Goal: Task Accomplishment & Management: Complete application form

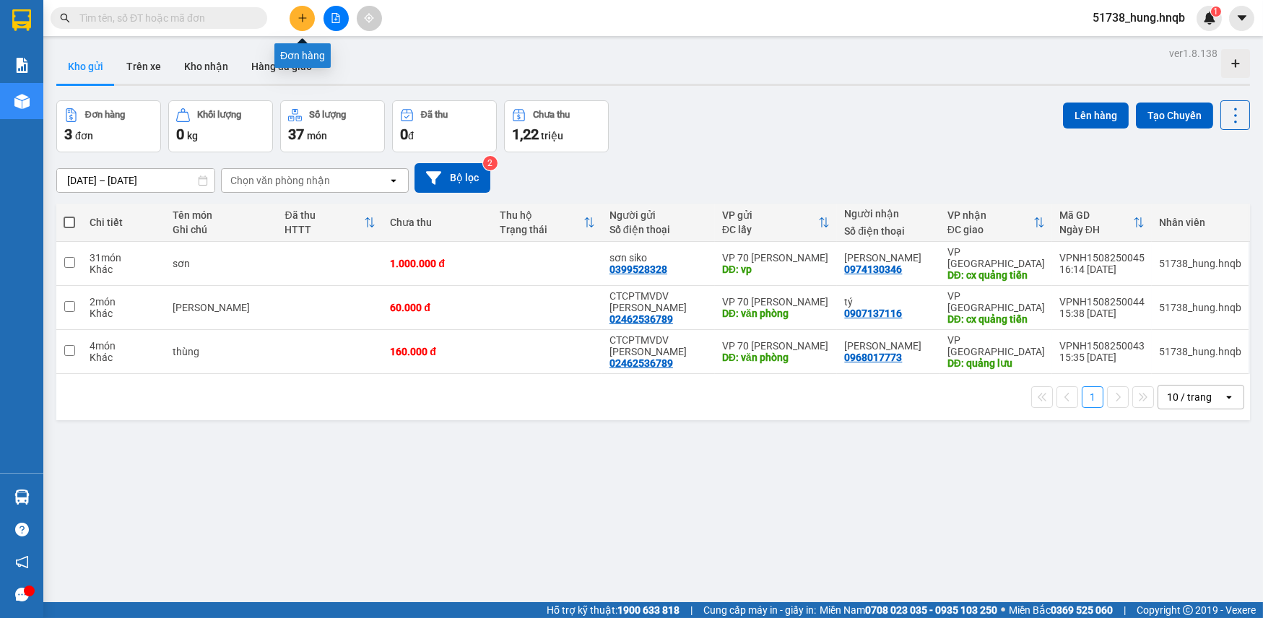
click at [307, 17] on icon "plus" at bounding box center [303, 18] width 10 height 10
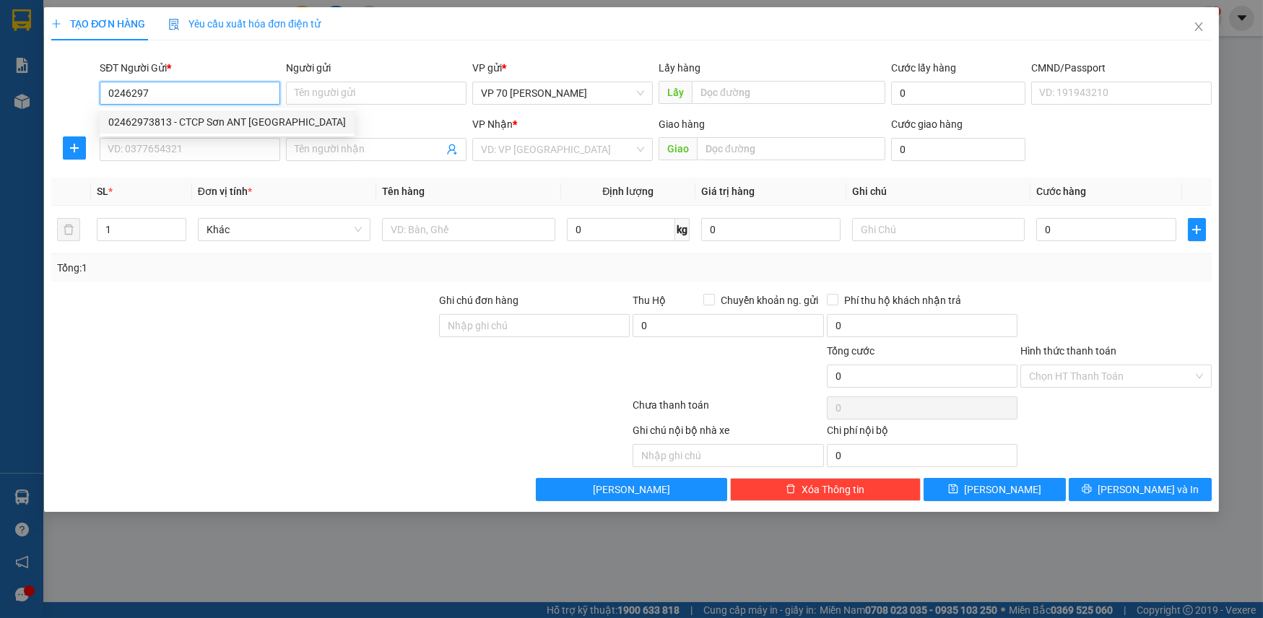
click at [178, 118] on div "02462973813 - CTCP Sơn ANT [GEOGRAPHIC_DATA]" at bounding box center [227, 122] width 238 height 16
type input "02462973813"
type input "CTCP Sơn ANT [GEOGRAPHIC_DATA]"
type input "VĂN PHÒNG"
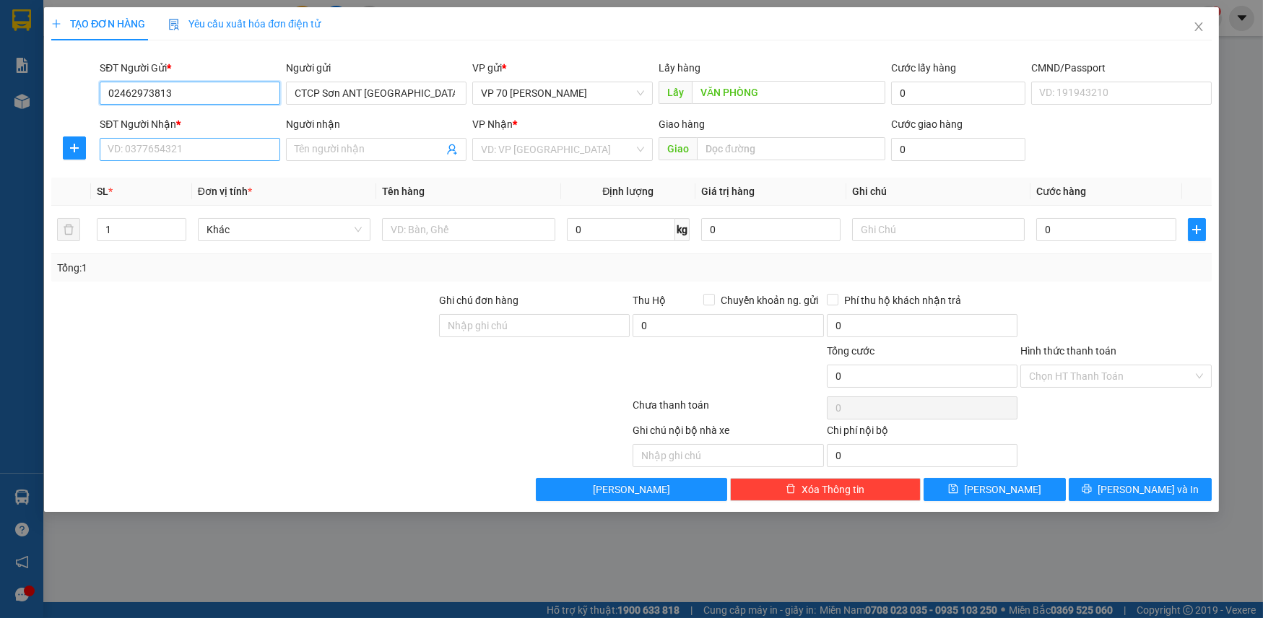
type input "02462973813"
click at [183, 154] on input "SĐT Người Nhận *" at bounding box center [190, 149] width 181 height 23
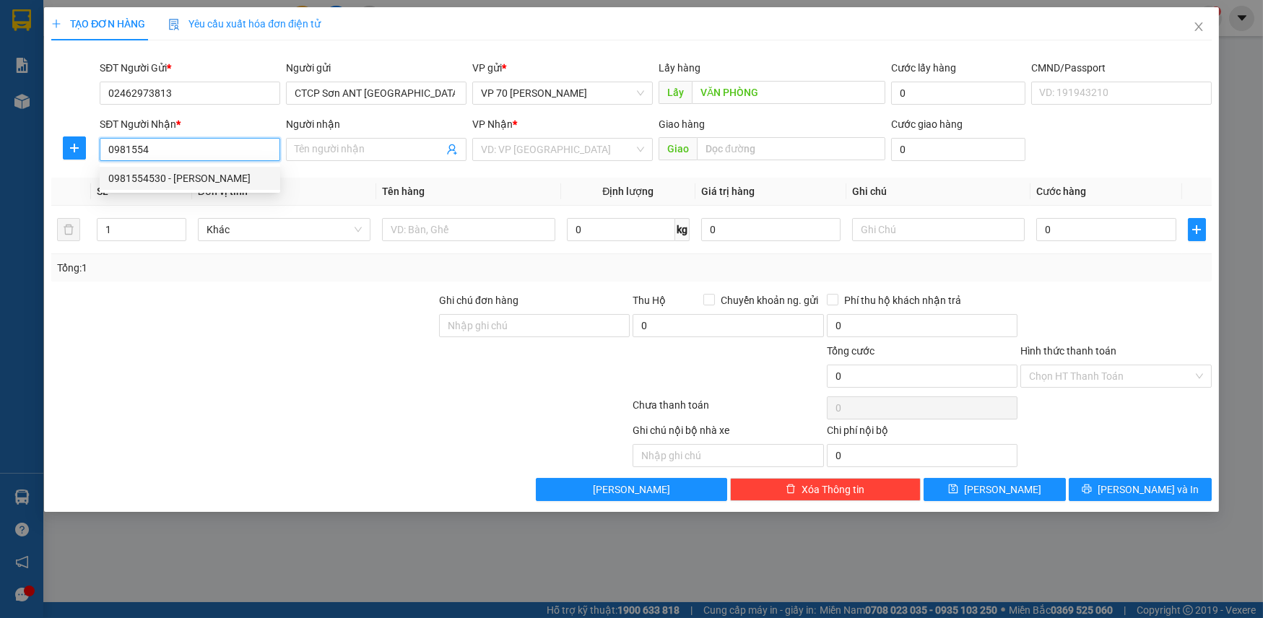
click at [196, 172] on div "0981554530 - [PERSON_NAME]" at bounding box center [189, 178] width 163 height 16
type input "0981554530"
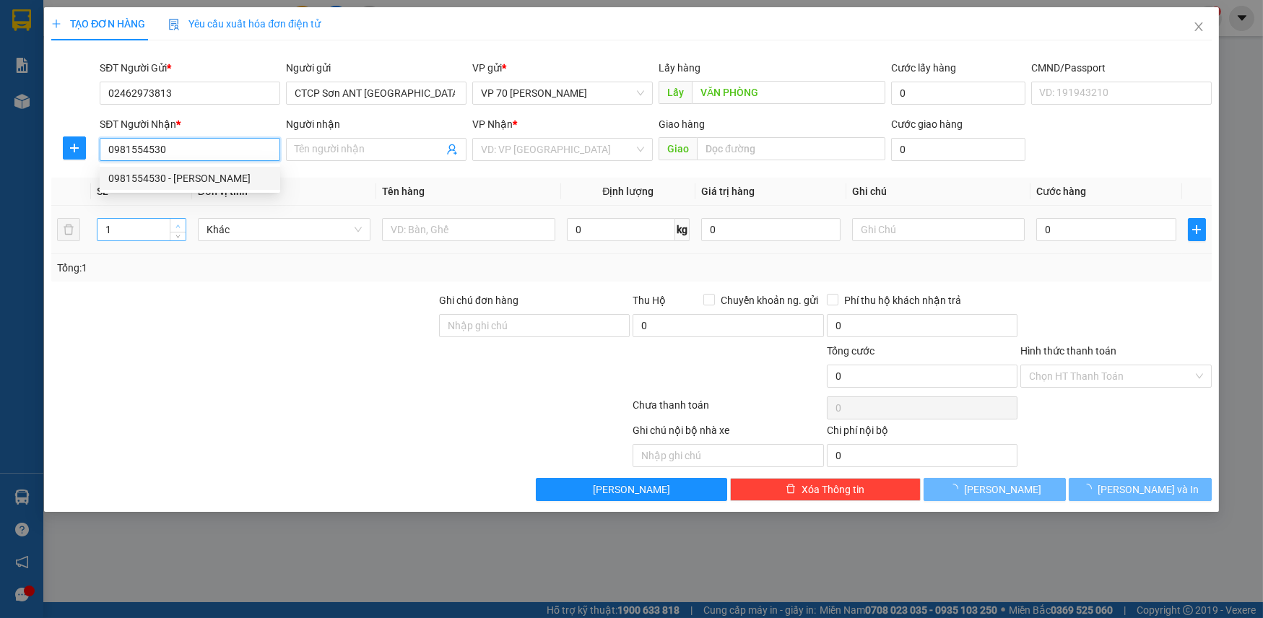
type input "[PERSON_NAME]"
type input "PHÙ [PERSON_NAME]"
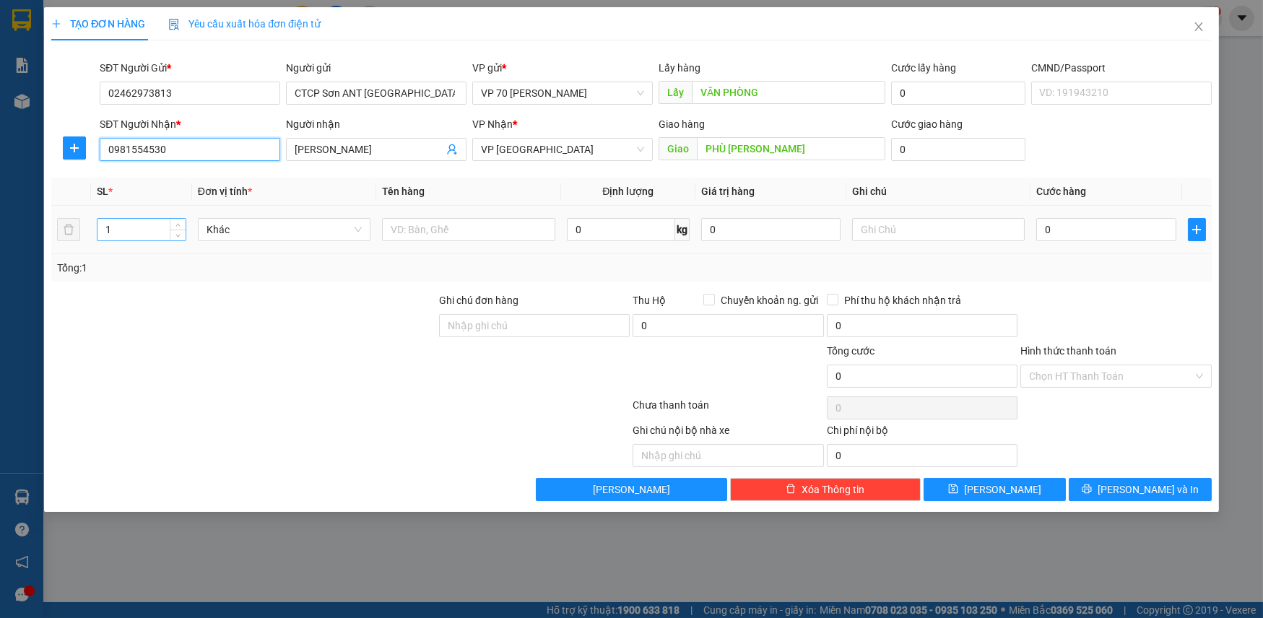
type input "0981554530"
click at [154, 224] on input "1" at bounding box center [141, 230] width 87 height 22
type input "19"
click at [477, 233] on input "text" at bounding box center [468, 229] width 173 height 23
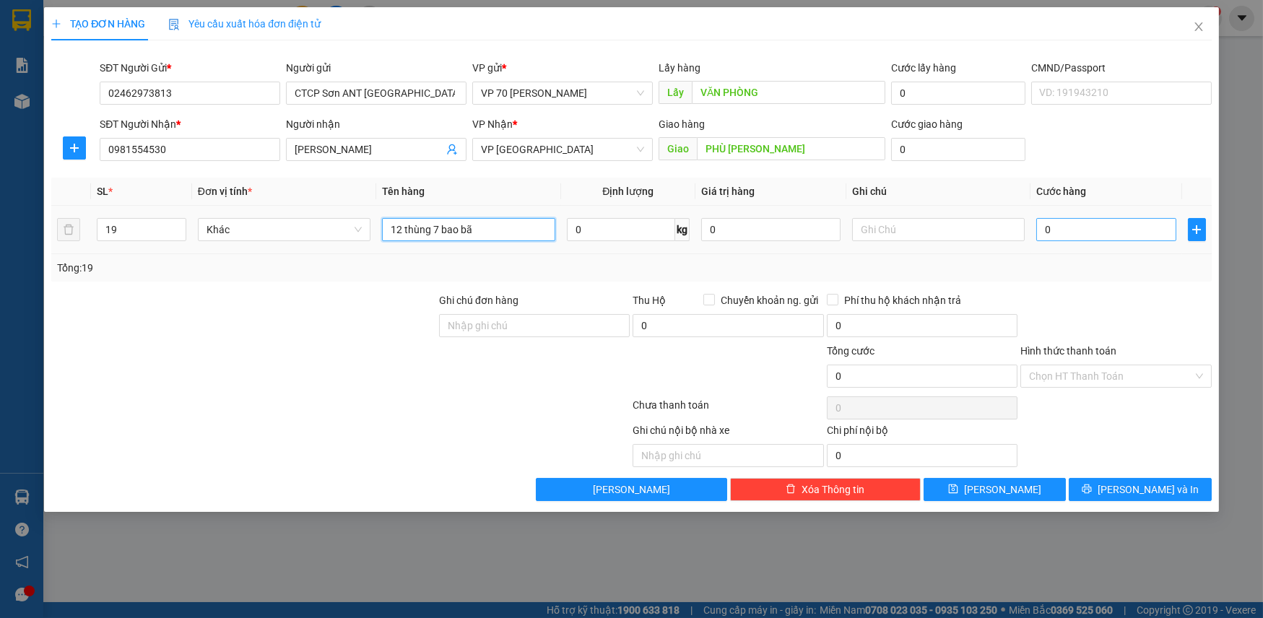
type input "12 thùng 7 bao bã"
click at [1098, 228] on input "0" at bounding box center [1105, 229] width 139 height 23
type input "7"
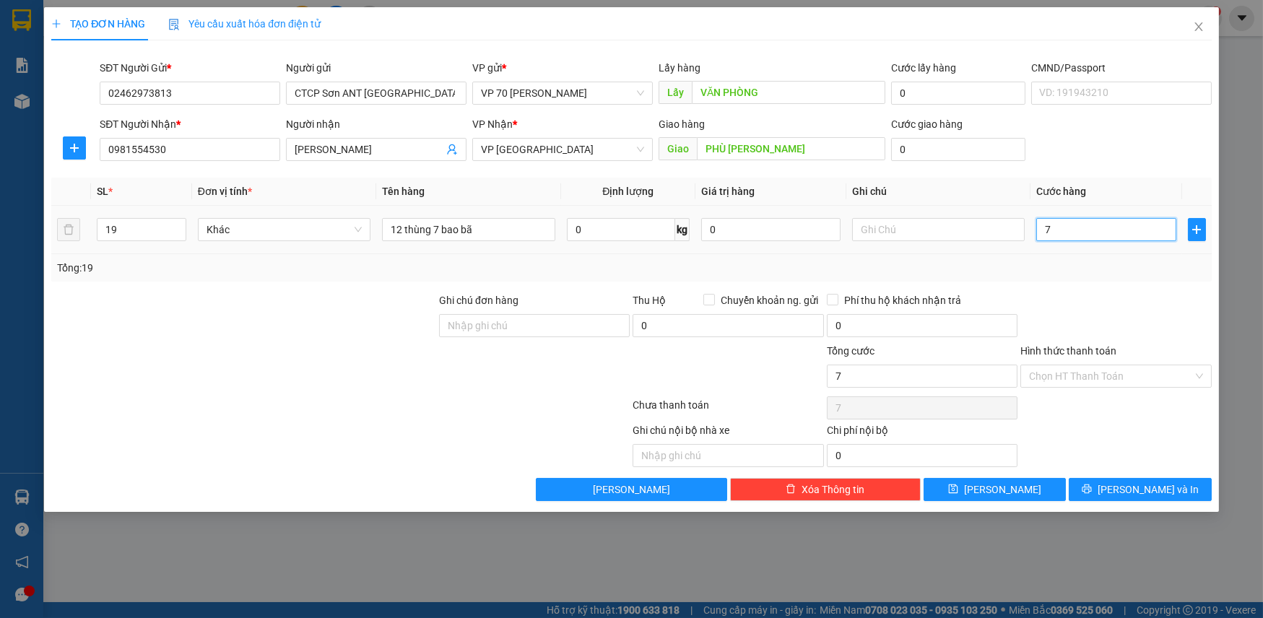
type input "75"
type input "750"
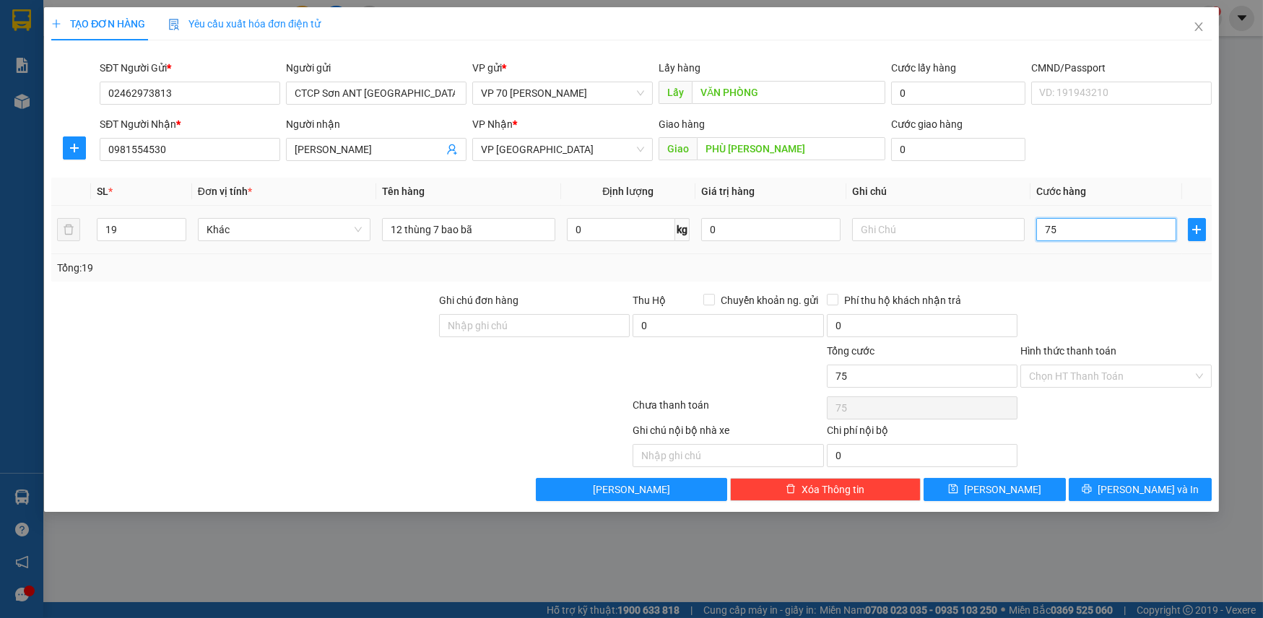
type input "750"
type input "7.500"
type input "75.000"
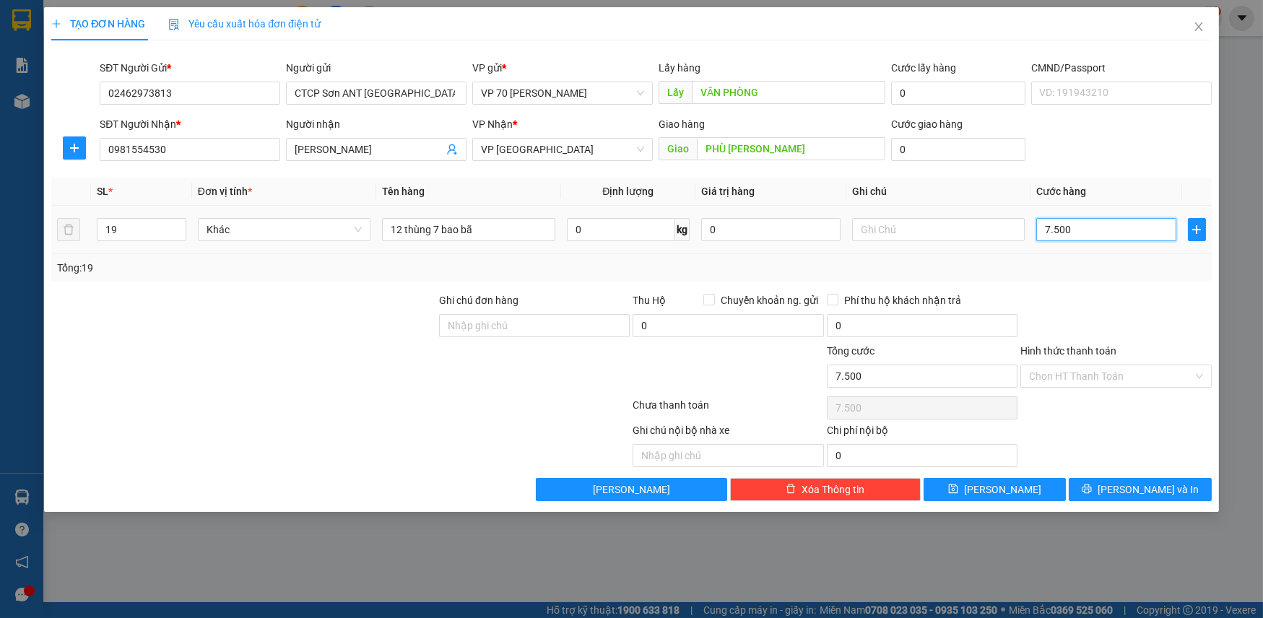
type input "75.000"
type input "750.000"
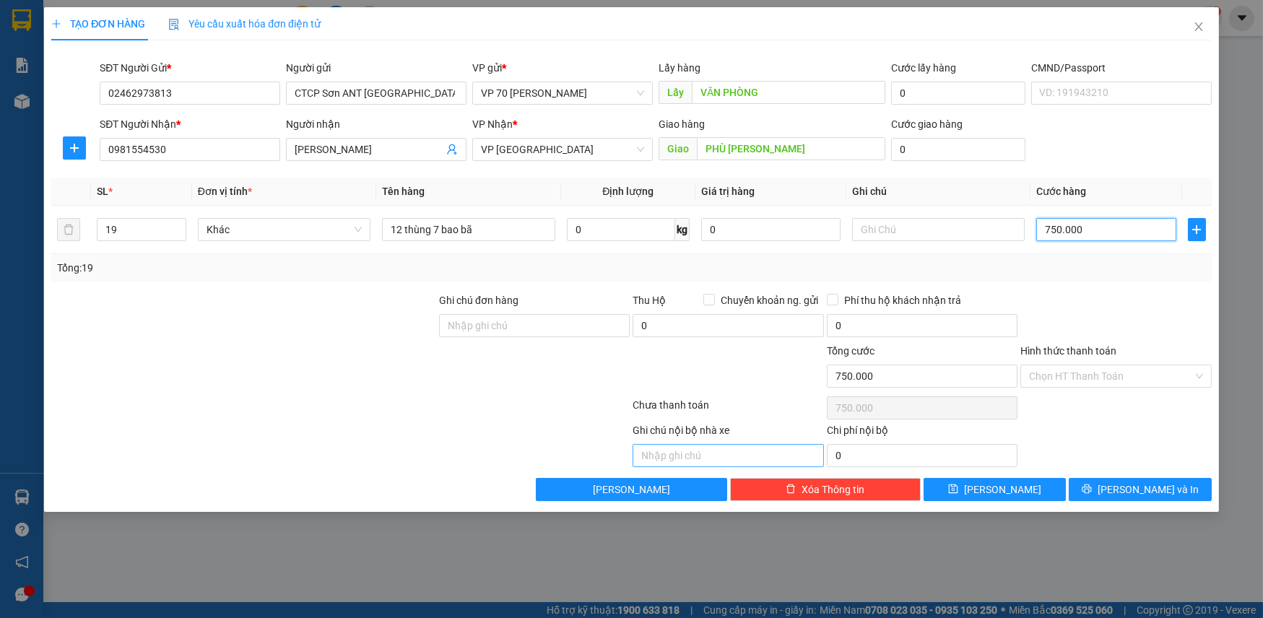
type input "750.000"
click at [784, 452] on input "text" at bounding box center [728, 455] width 191 height 23
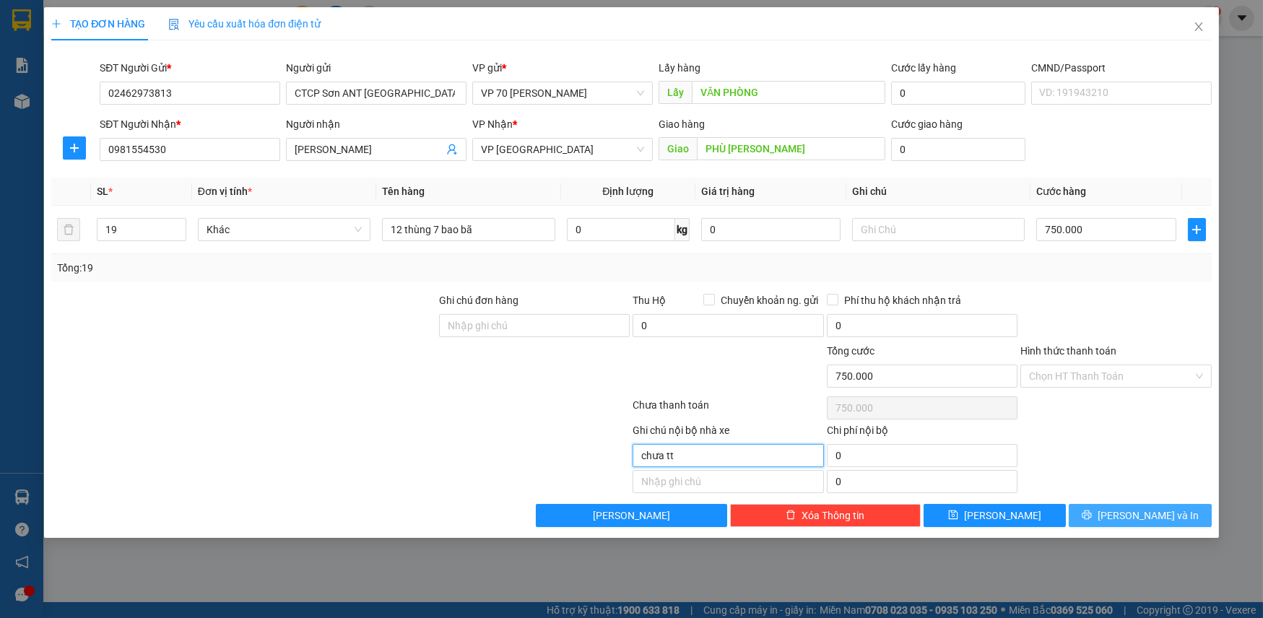
type input "chưa tt"
click at [1139, 508] on span "[PERSON_NAME] và In" at bounding box center [1148, 516] width 101 height 16
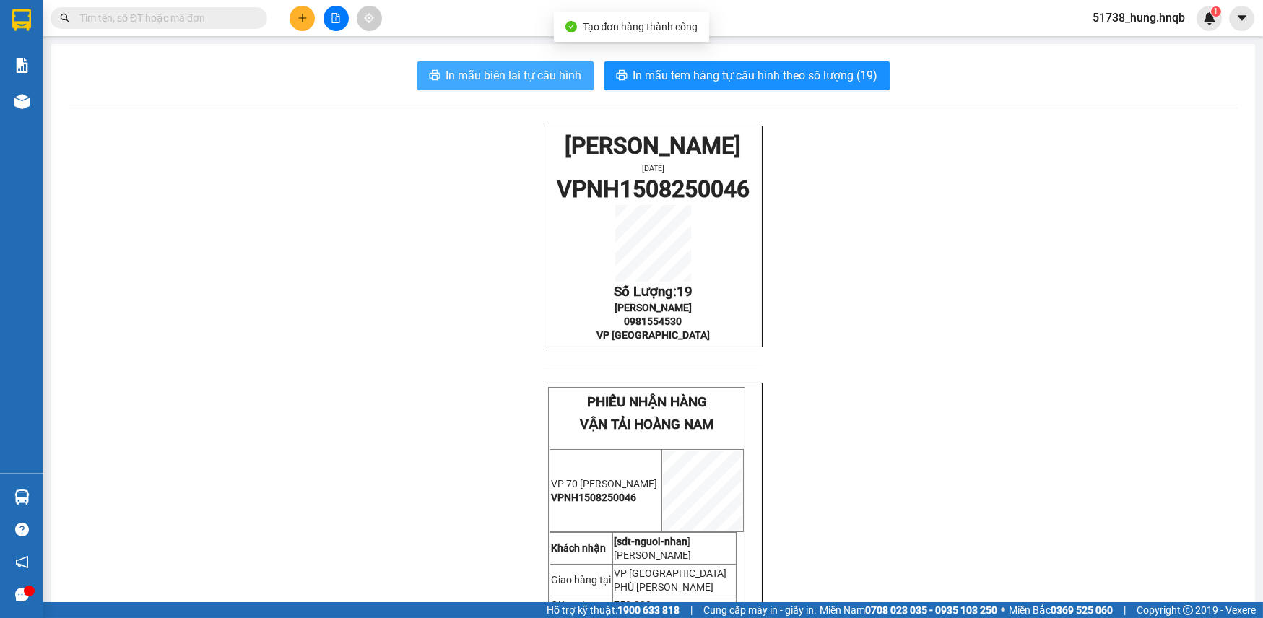
click at [482, 67] on span "In mẫu biên lai tự cấu hình" at bounding box center [514, 75] width 136 height 18
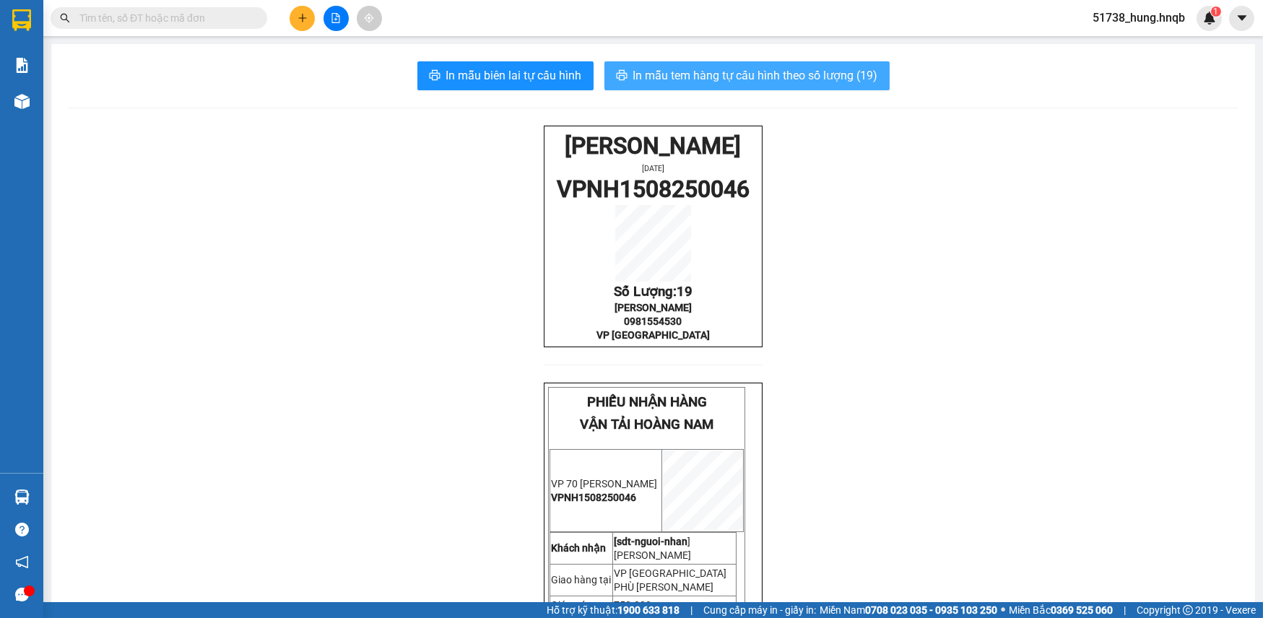
click at [691, 76] on span "In mẫu tem hàng tự cấu hình theo số lượng (19)" at bounding box center [755, 75] width 245 height 18
click at [693, 74] on span "In mẫu tem hàng tự cấu hình theo số lượng (19)" at bounding box center [755, 75] width 245 height 18
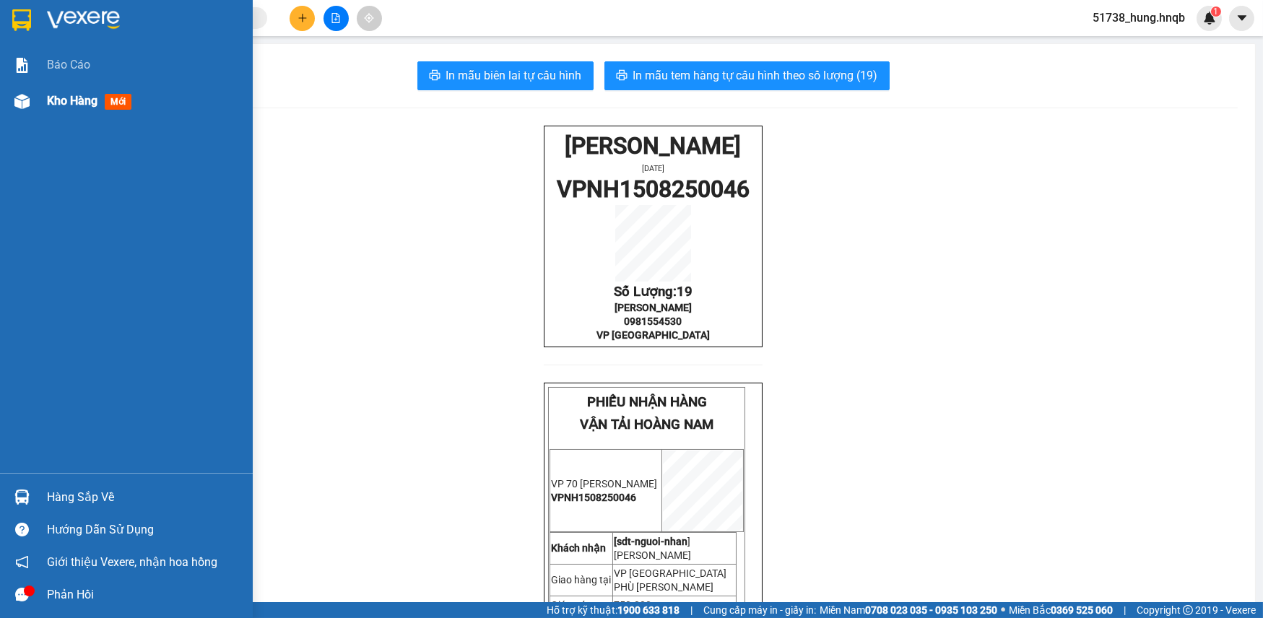
click at [36, 104] on div "Kho hàng mới" at bounding box center [126, 101] width 253 height 36
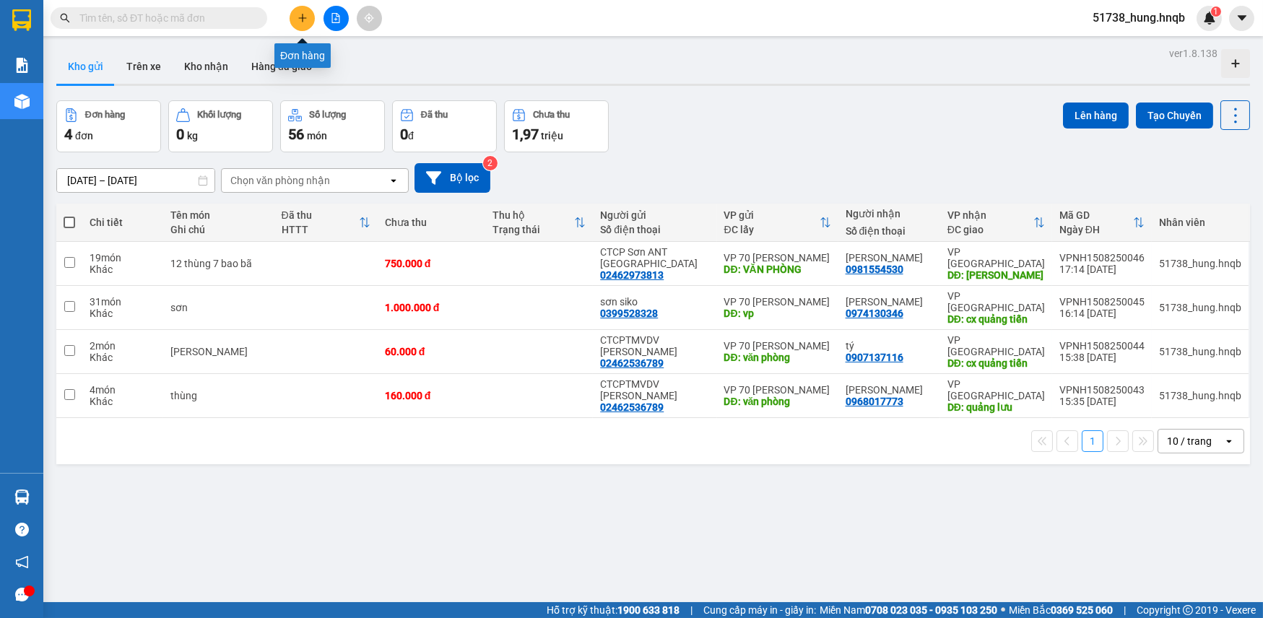
click at [299, 12] on button at bounding box center [302, 18] width 25 height 25
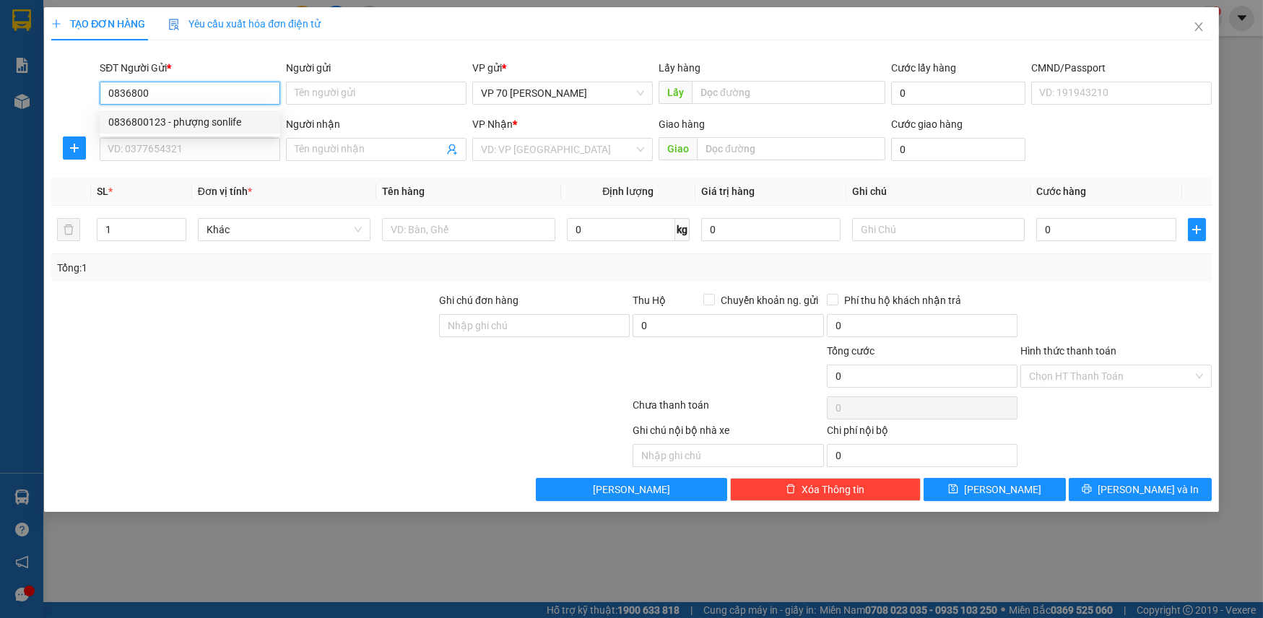
click at [182, 126] on div "0836800123 - phượng sonlife" at bounding box center [189, 122] width 163 height 16
type input "0836800123"
type input "phượng sonlife"
type input "vực vòng [GEOGRAPHIC_DATA]"
type input "0836800123"
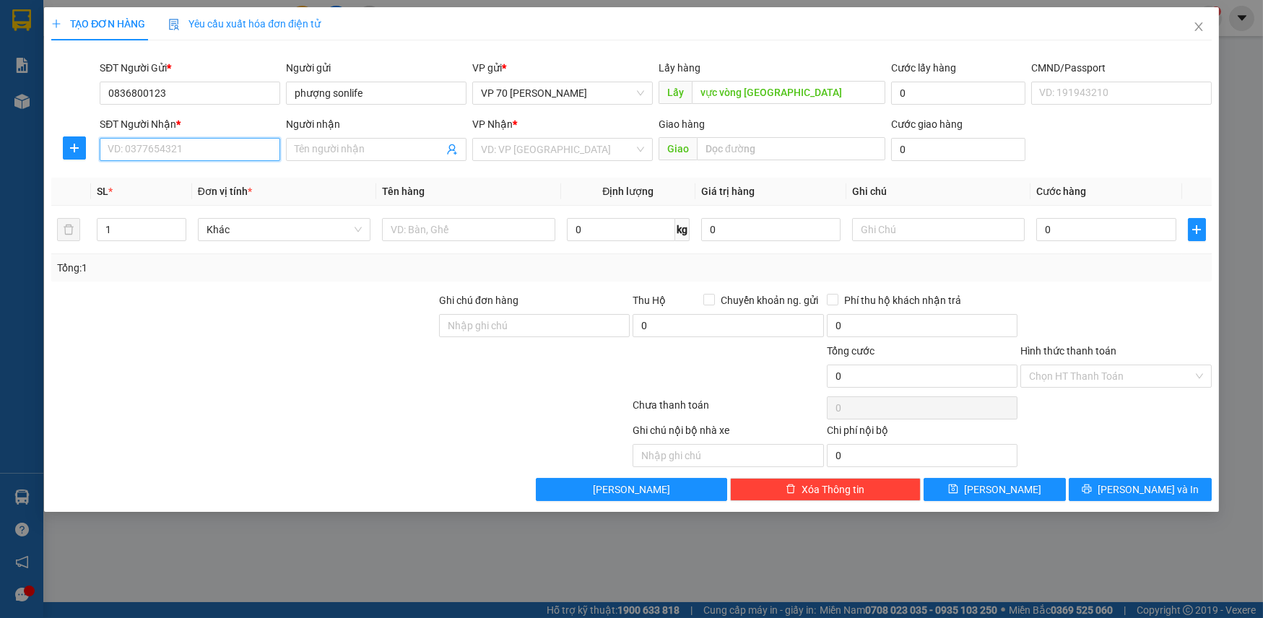
click at [181, 147] on input "SĐT Người Nhận *" at bounding box center [190, 149] width 181 height 23
click at [180, 177] on div "0916940666 - NPP Toàn Cầu" at bounding box center [189, 178] width 163 height 16
type input "0916940666"
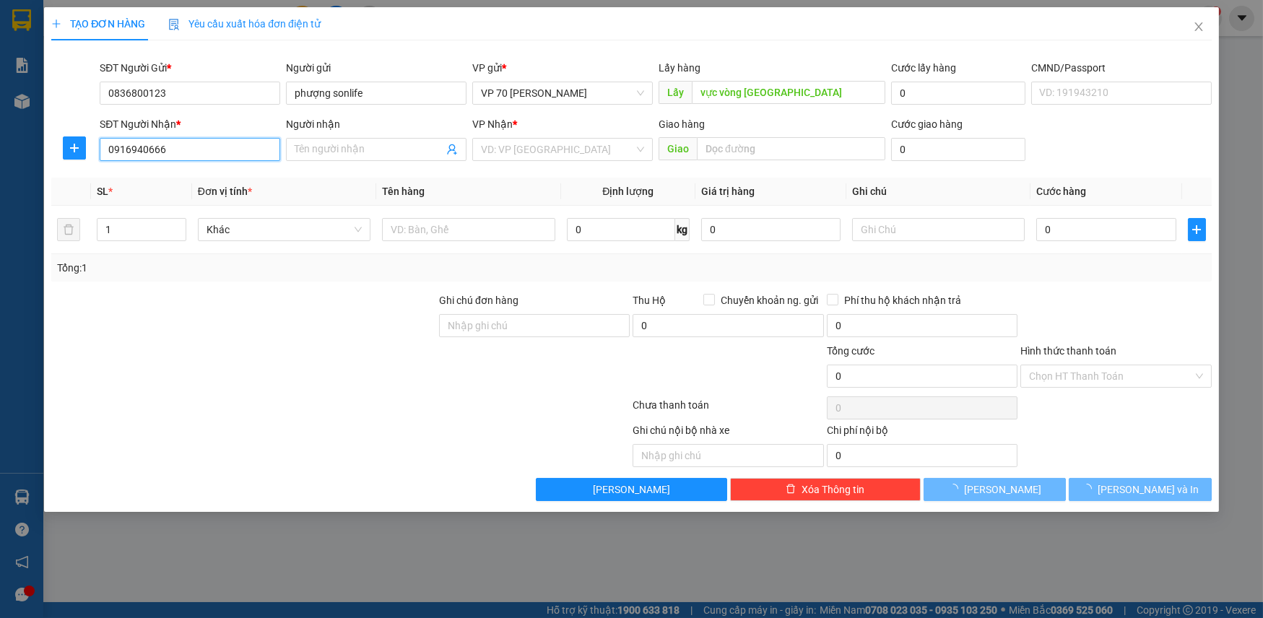
type input "NPP Toàn Cầu"
type input "vp ba đồn"
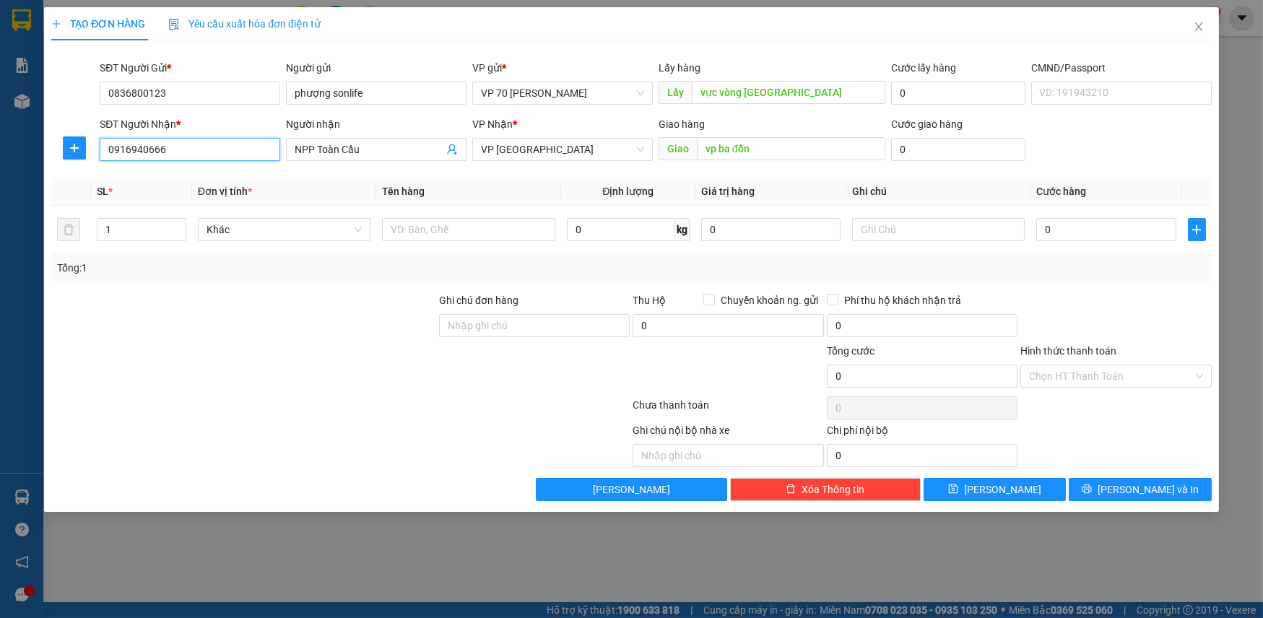
type input "0916940666"
click at [446, 228] on input "text" at bounding box center [468, 229] width 173 height 23
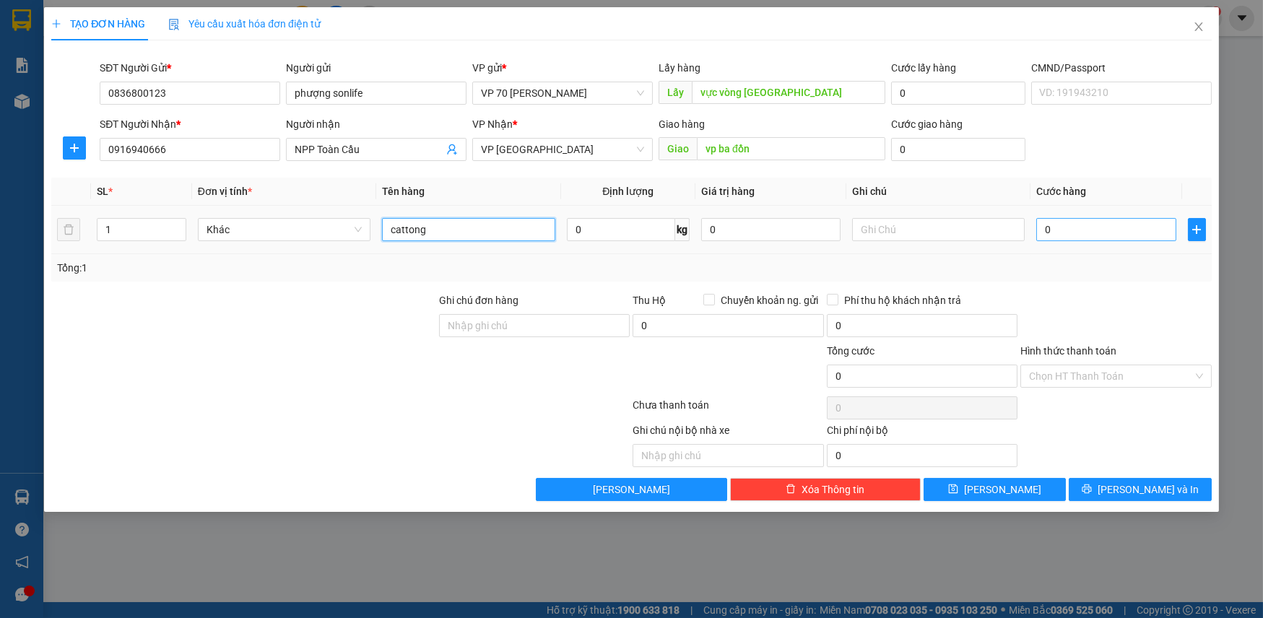
type input "cattong"
click at [1112, 225] on input "0" at bounding box center [1105, 229] width 139 height 23
type input "6"
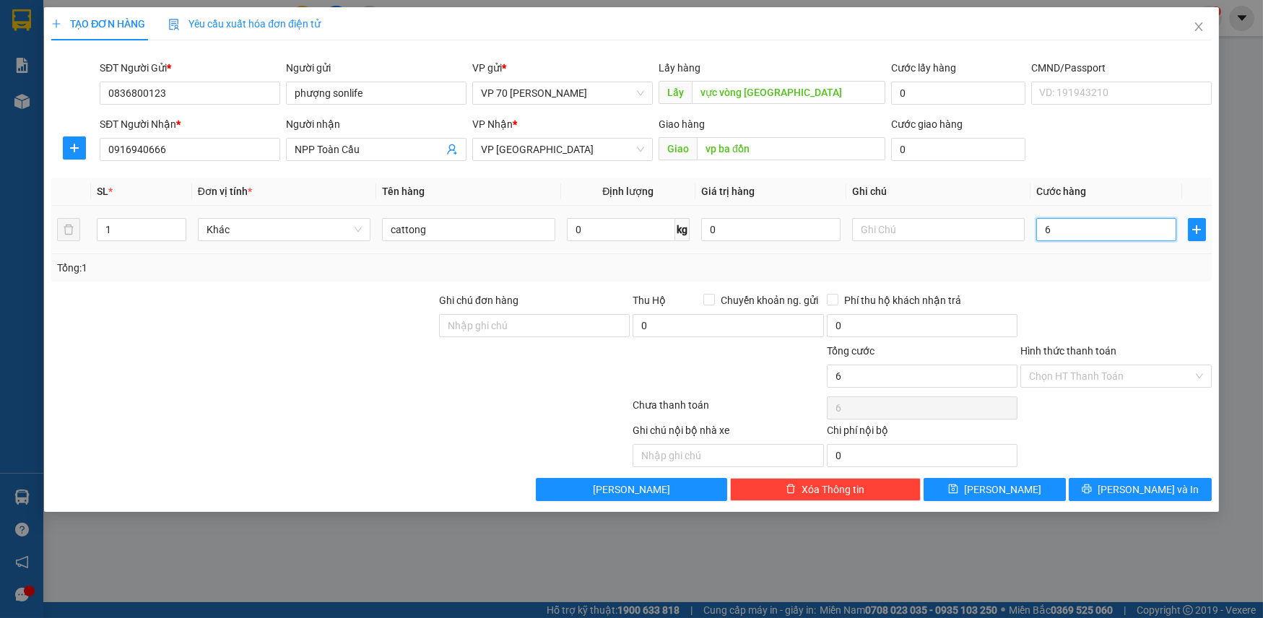
type input "60"
type input "600"
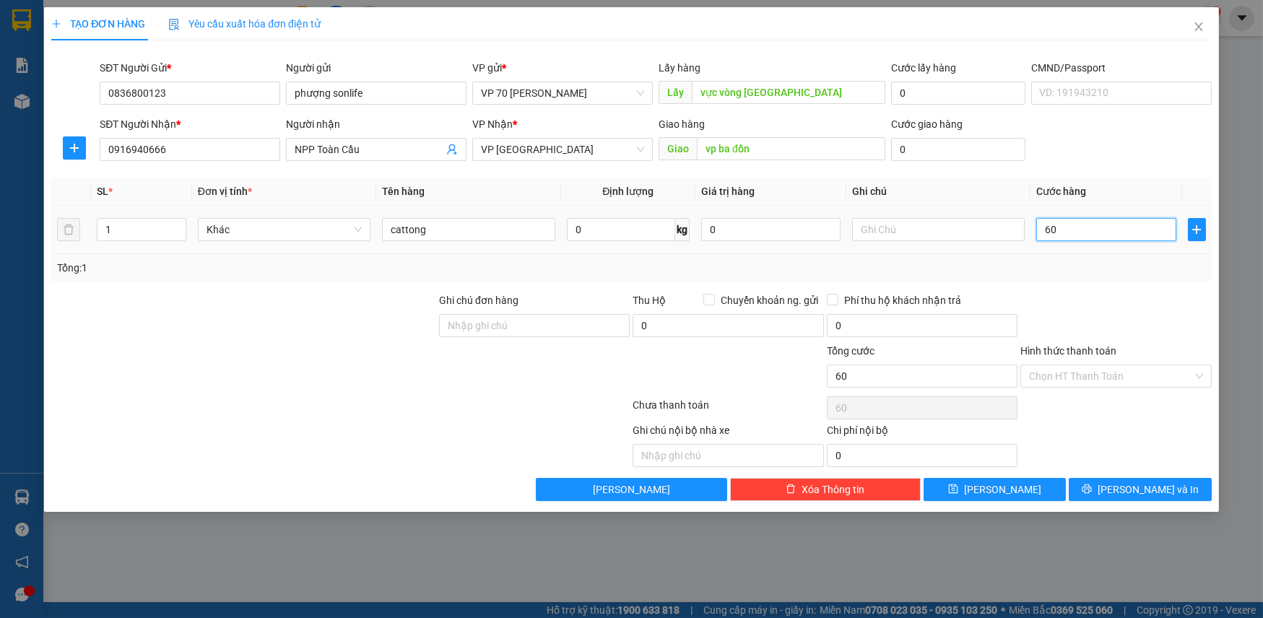
type input "600"
type input "6.000"
type input "60.000"
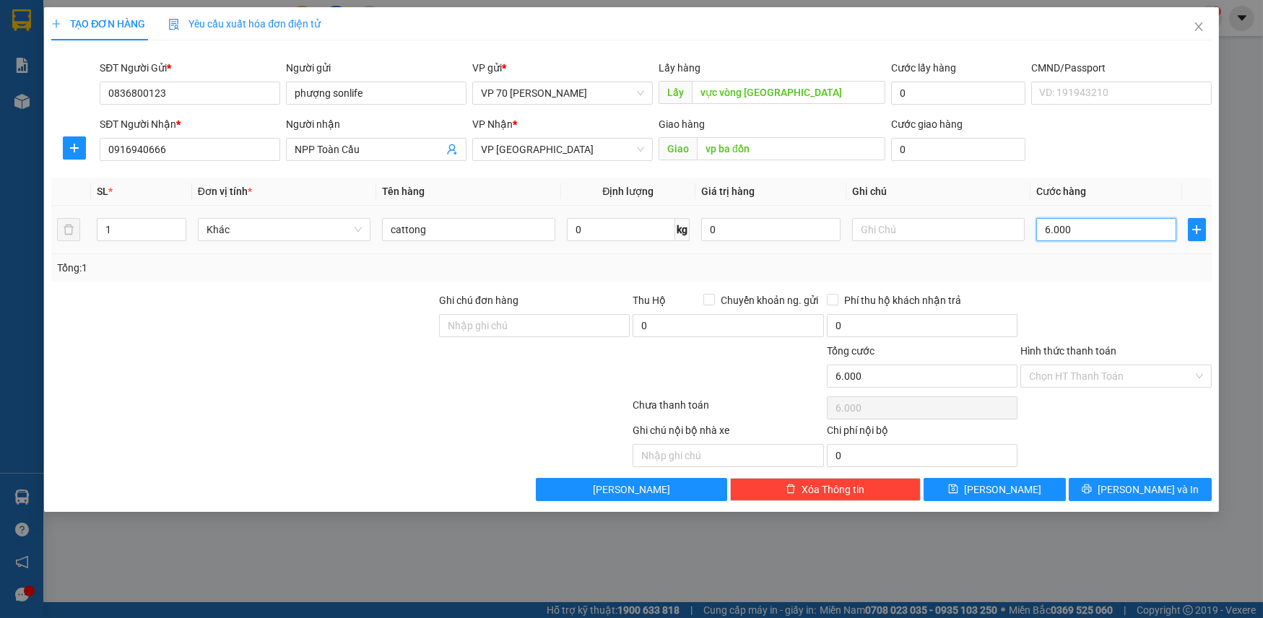
type input "60.000"
click at [706, 454] on input "text" at bounding box center [728, 455] width 191 height 23
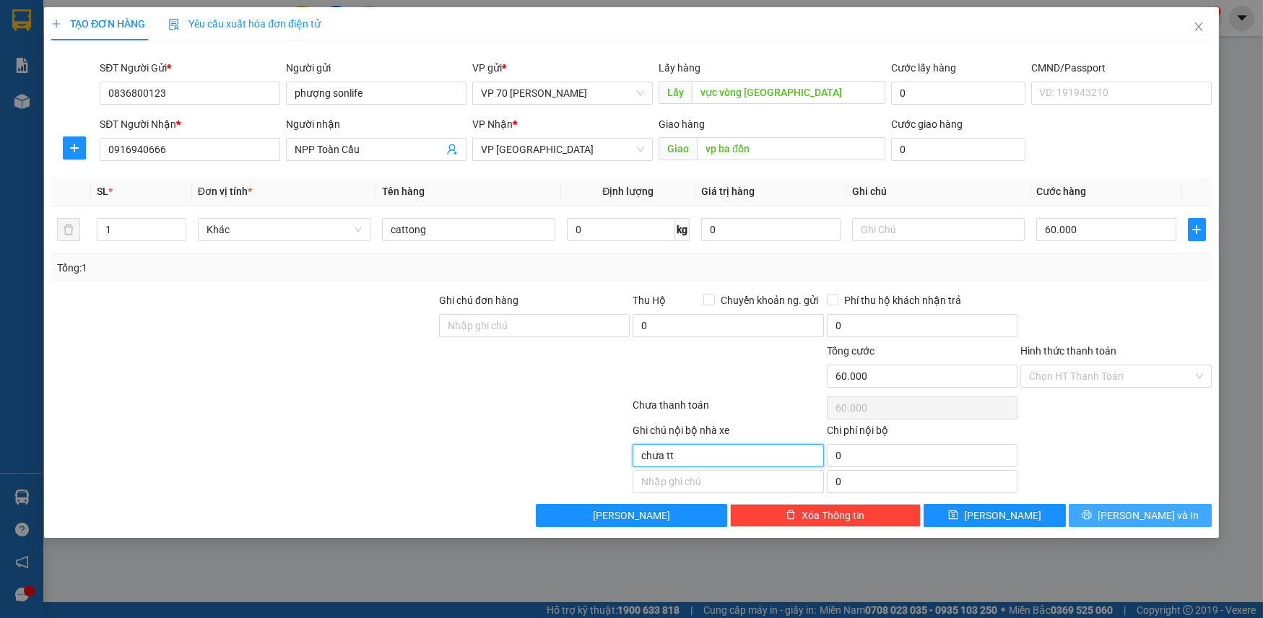
type input "chưa tt"
click at [1081, 511] on button "[PERSON_NAME] và In" at bounding box center [1140, 515] width 142 height 23
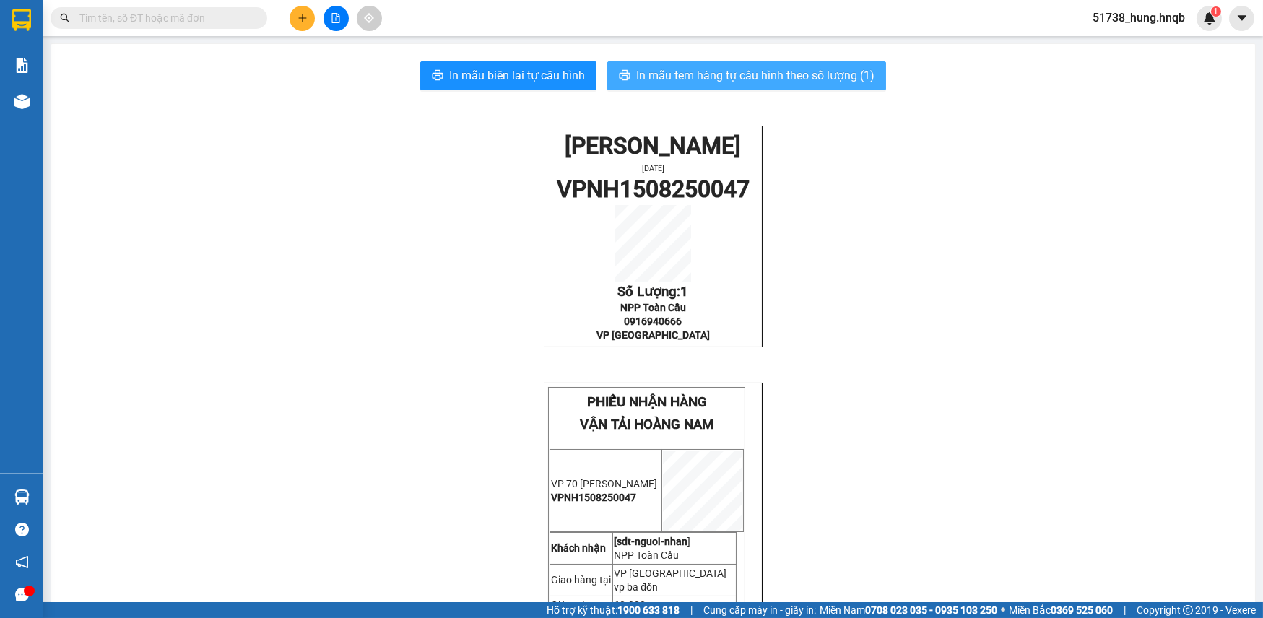
click at [731, 79] on span "In mẫu tem hàng tự cấu hình theo số lượng (1)" at bounding box center [755, 75] width 238 height 18
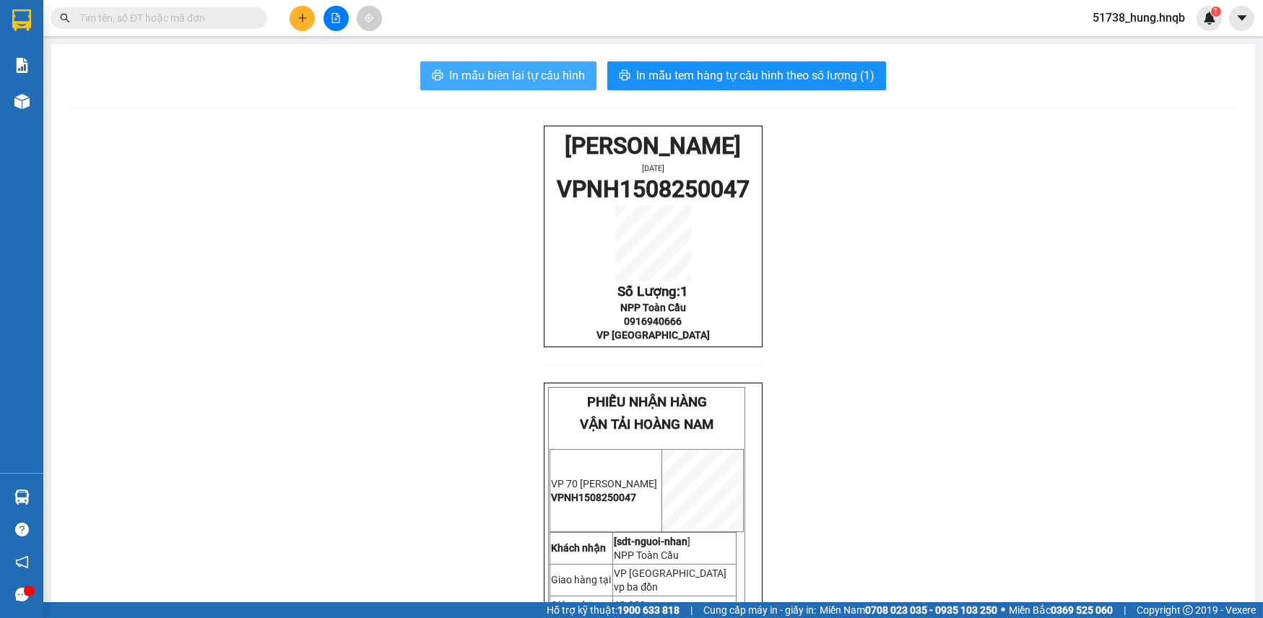
click at [549, 74] on span "In mẫu biên lai tự cấu hình" at bounding box center [517, 75] width 136 height 18
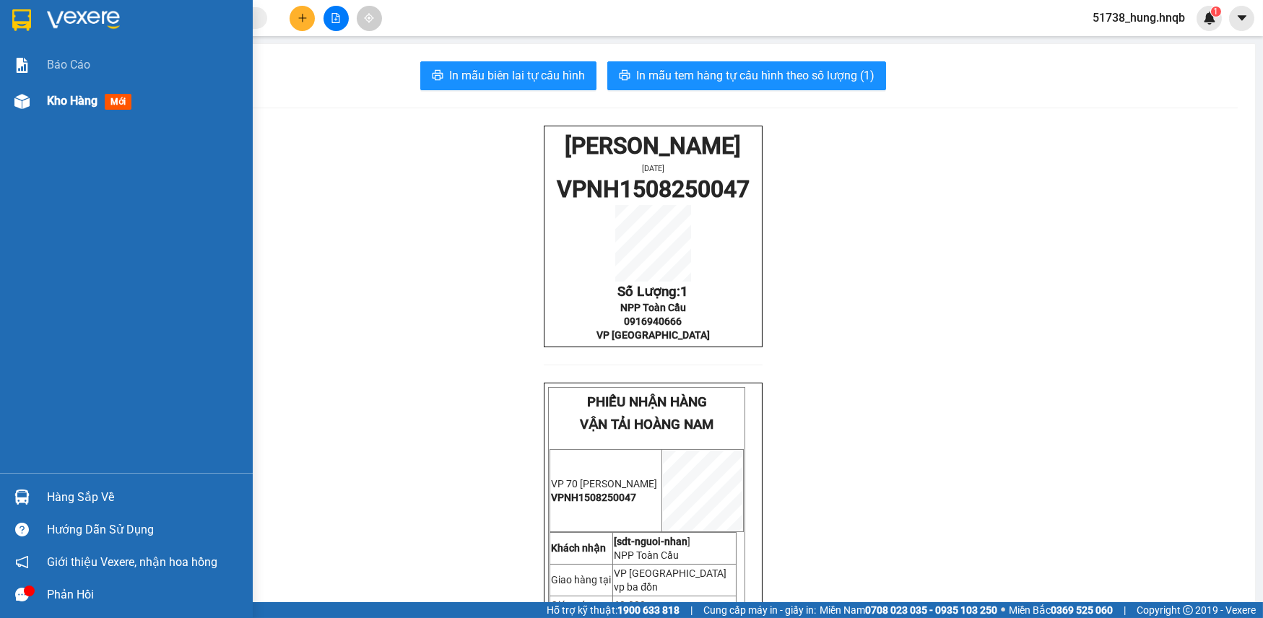
click at [27, 95] on img at bounding box center [21, 101] width 15 height 15
